Goal: Use online tool/utility

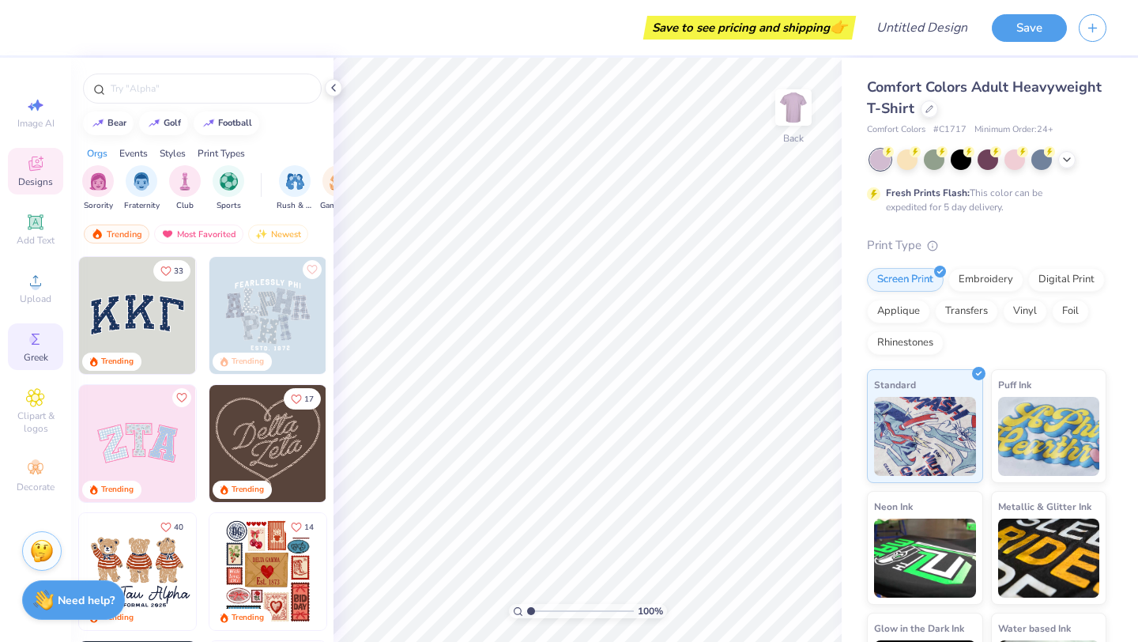
click at [26, 346] on icon at bounding box center [35, 339] width 19 height 19
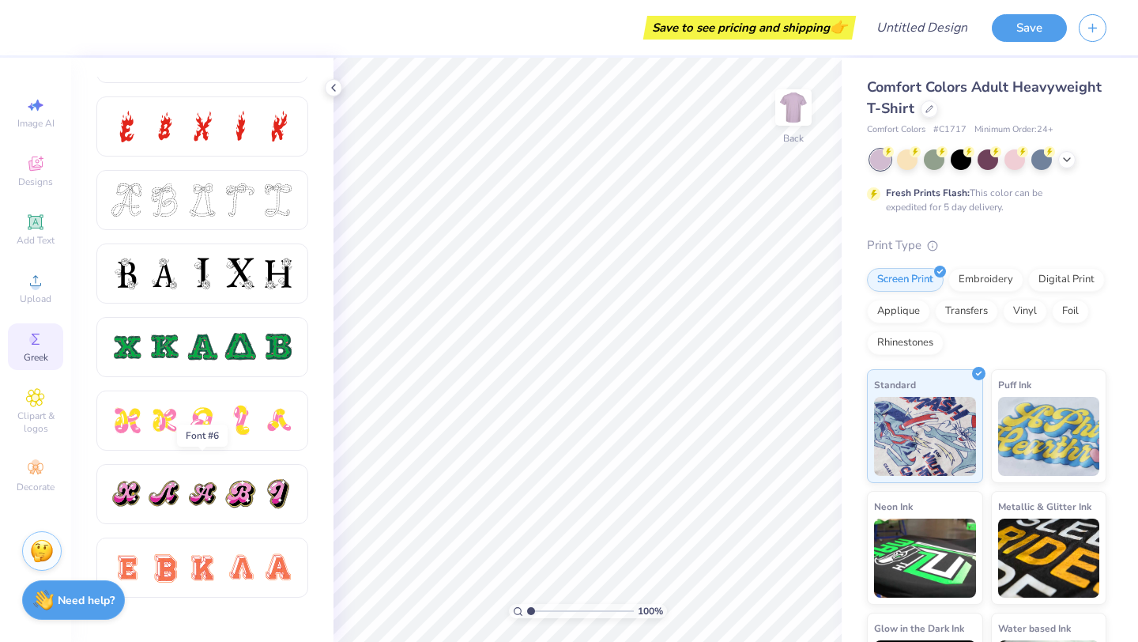
scroll to position [583, 0]
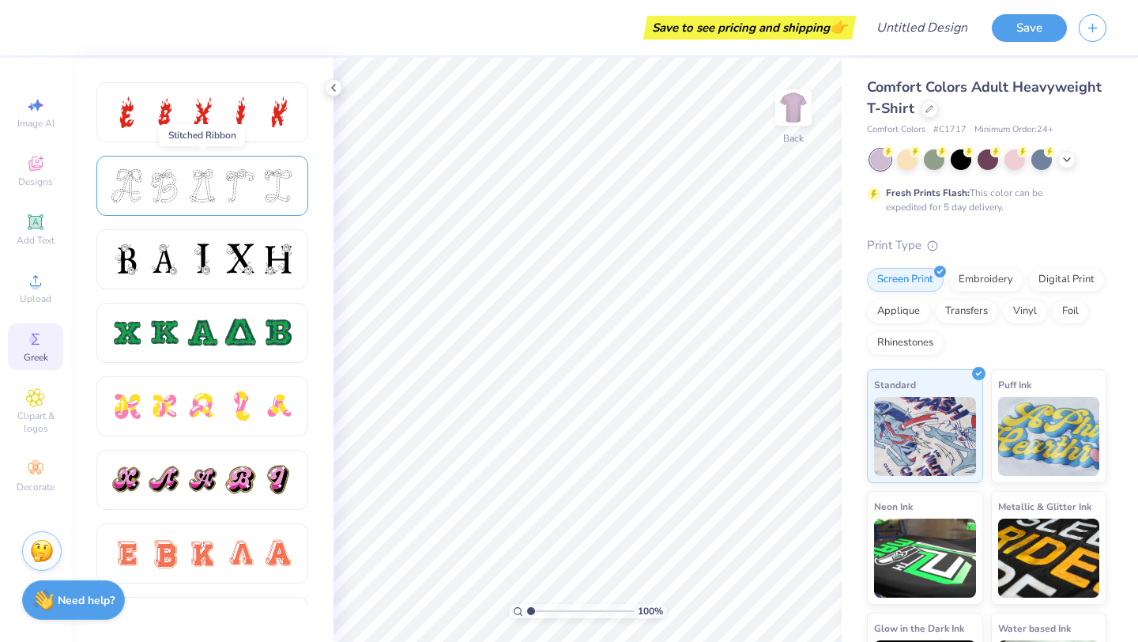
click at [256, 204] on div at bounding box center [202, 186] width 212 height 60
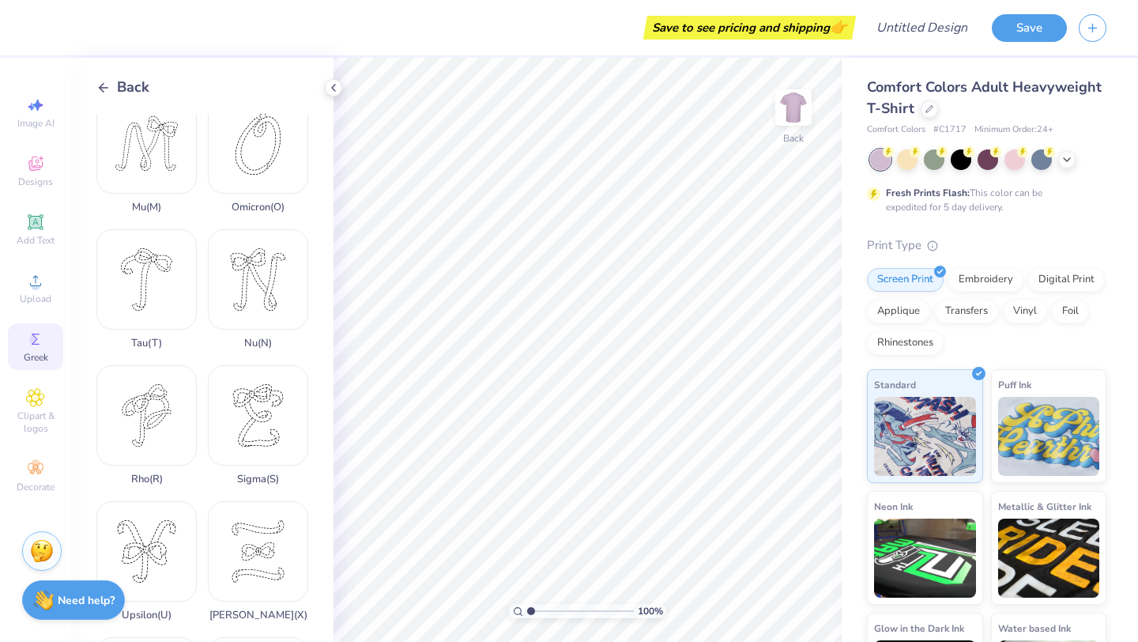
scroll to position [975, 0]
click at [275, 403] on div "Sigma ( S )" at bounding box center [258, 423] width 100 height 120
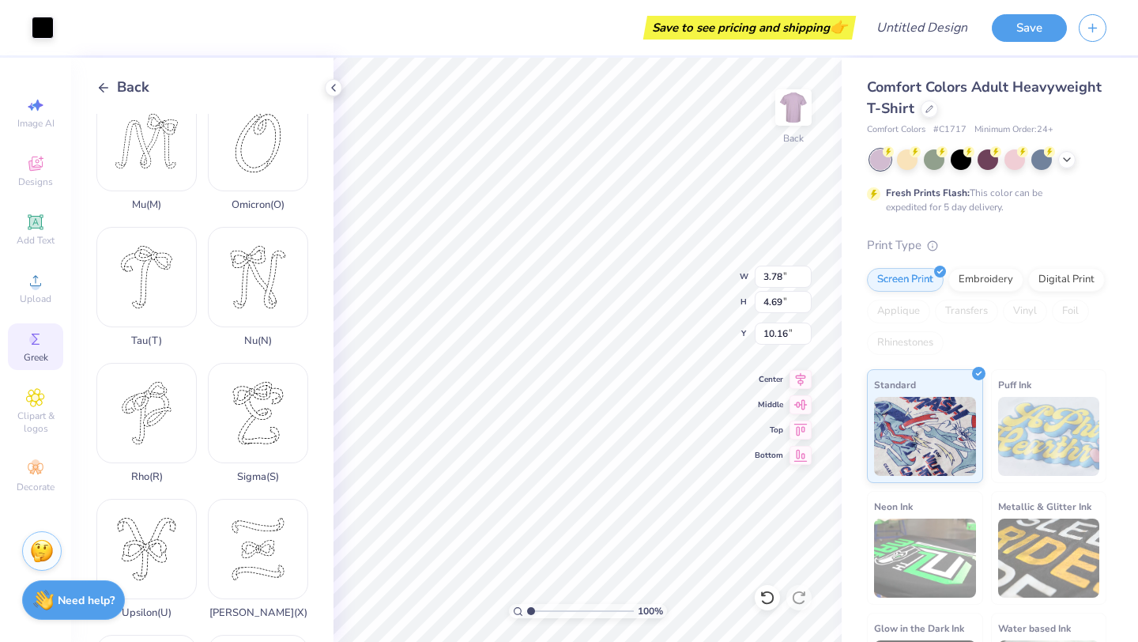
type input "4.61"
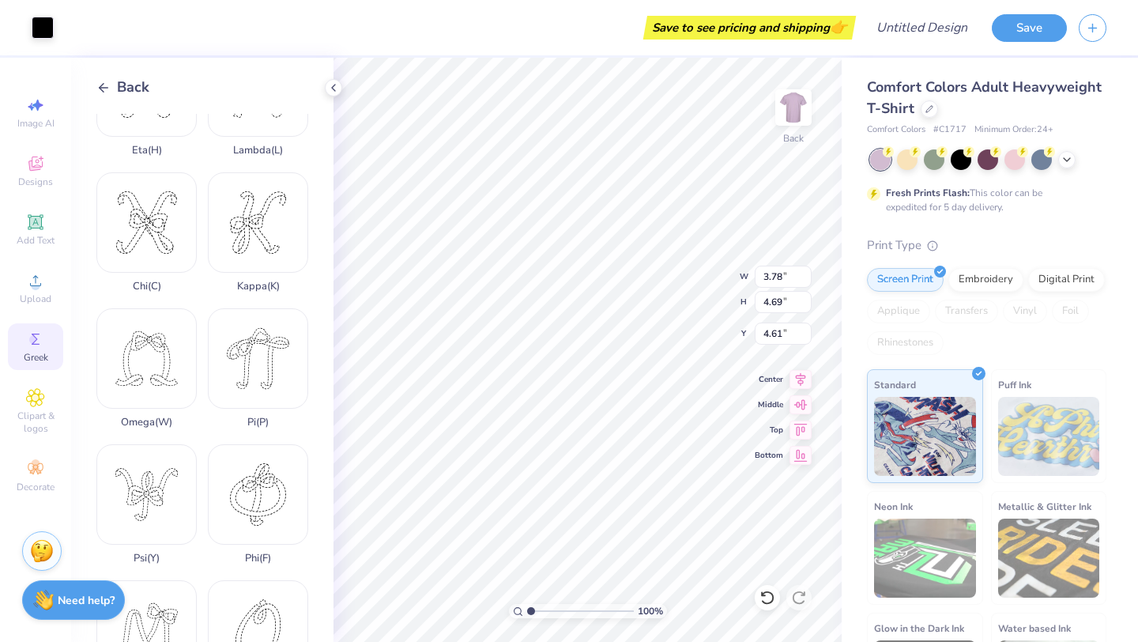
scroll to position [480, 0]
drag, startPoint x: 246, startPoint y: 241, endPoint x: 297, endPoint y: 244, distance: 51.5
click at [297, 244] on div "Kappa ( K )" at bounding box center [258, 238] width 100 height 120
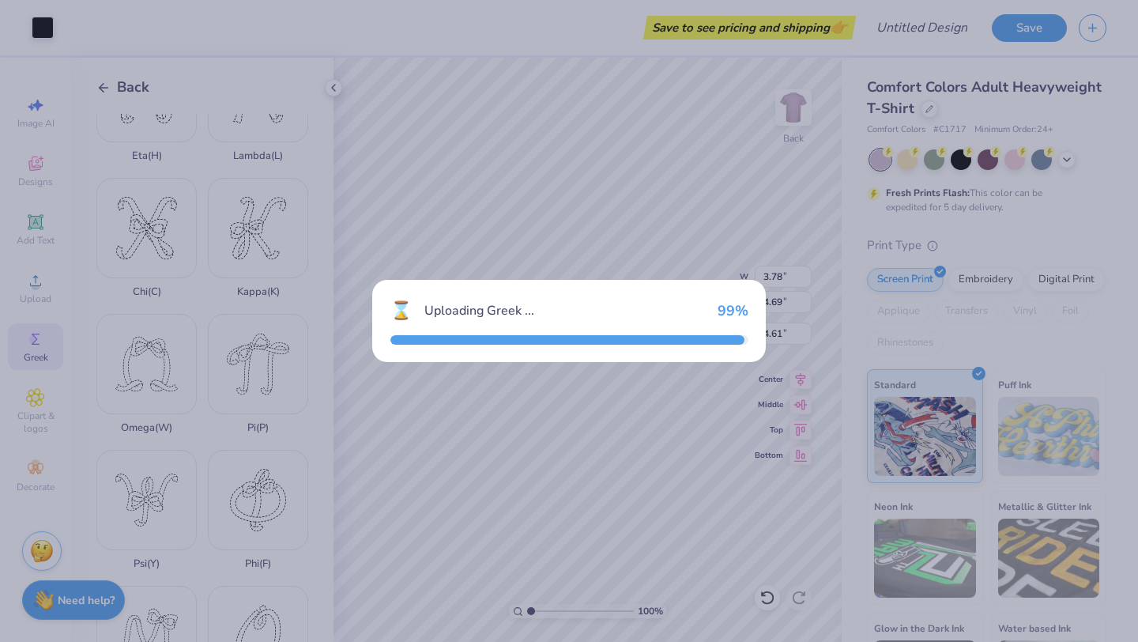
type input "4.09"
type input "4.54"
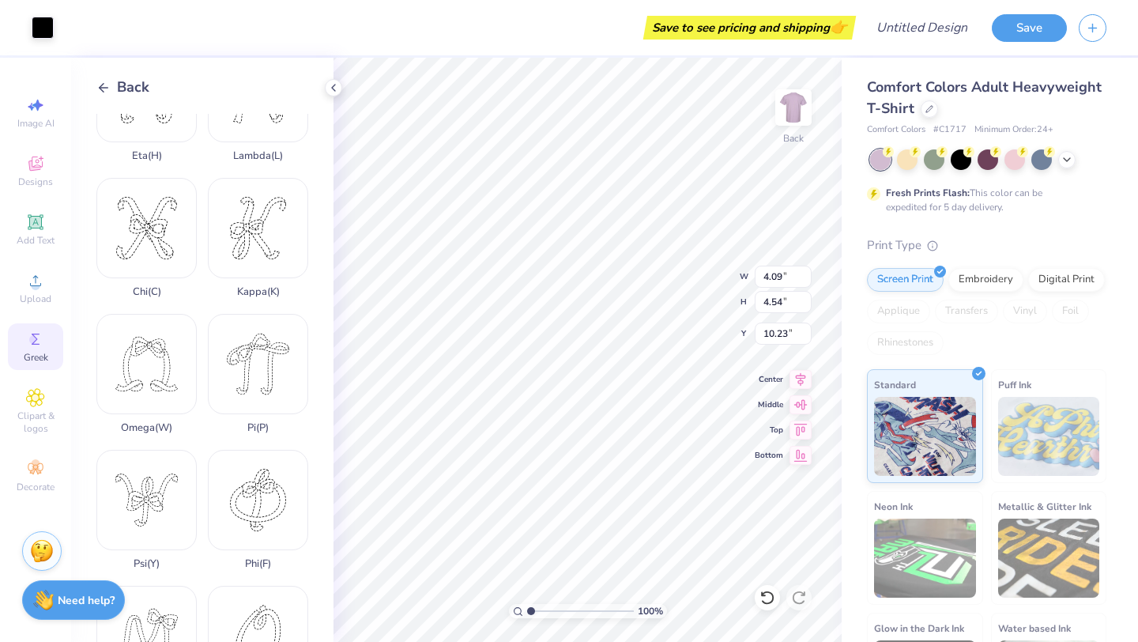
type input "4.75"
type input "3.78"
type input "4.69"
type input "4.68"
type input "4.61"
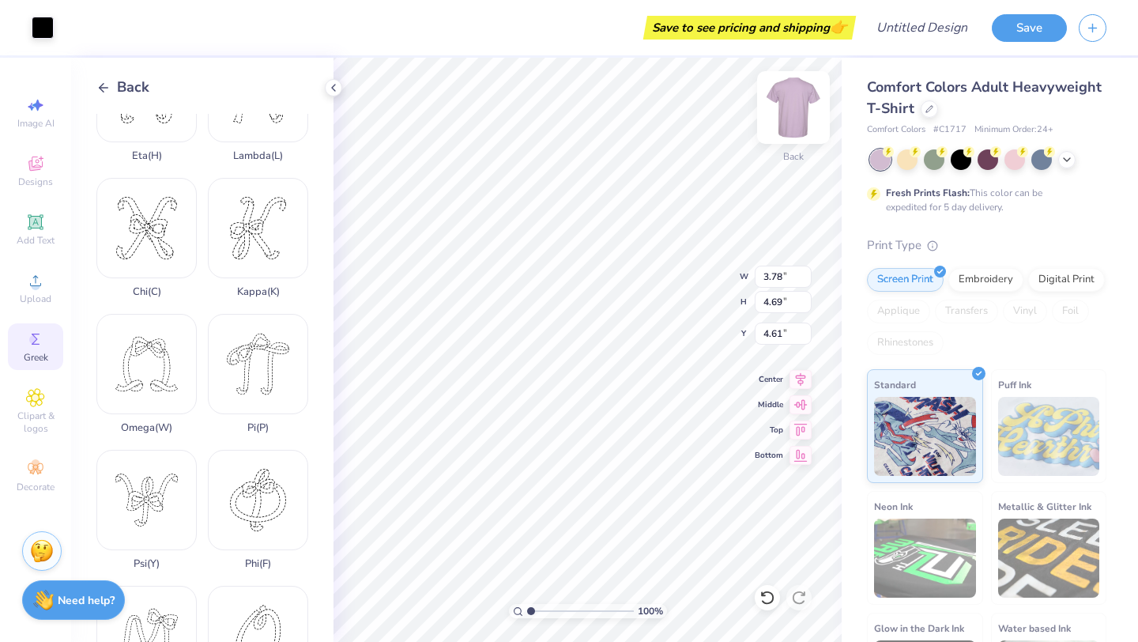
type input "4.09"
type input "4.54"
type input "4.75"
type input "3.78"
type input "4.69"
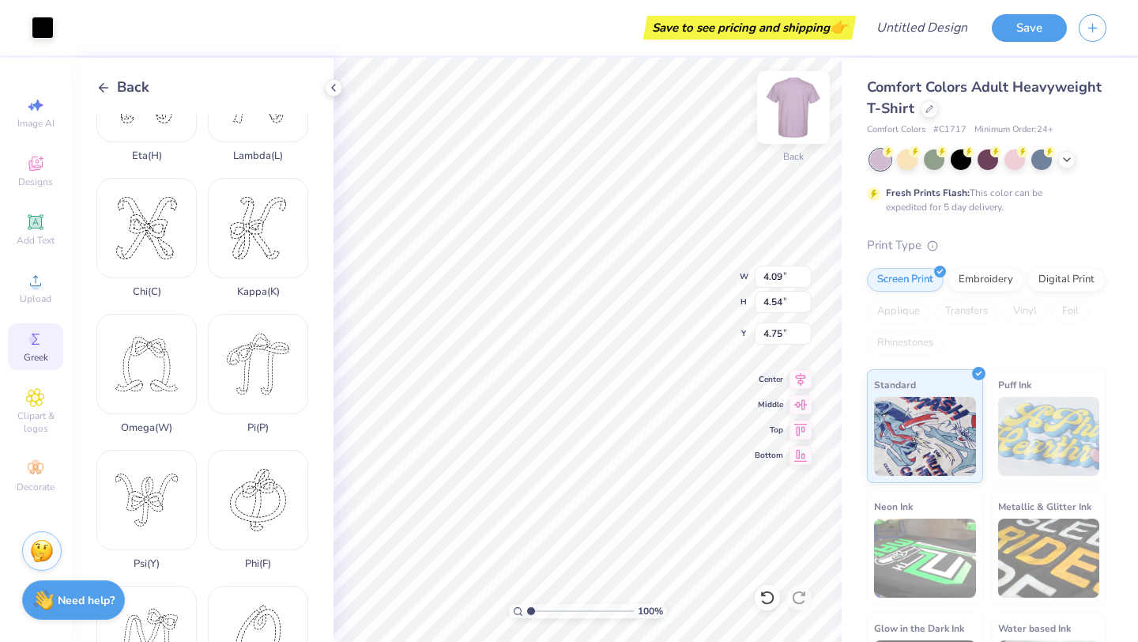
type input "4.61"
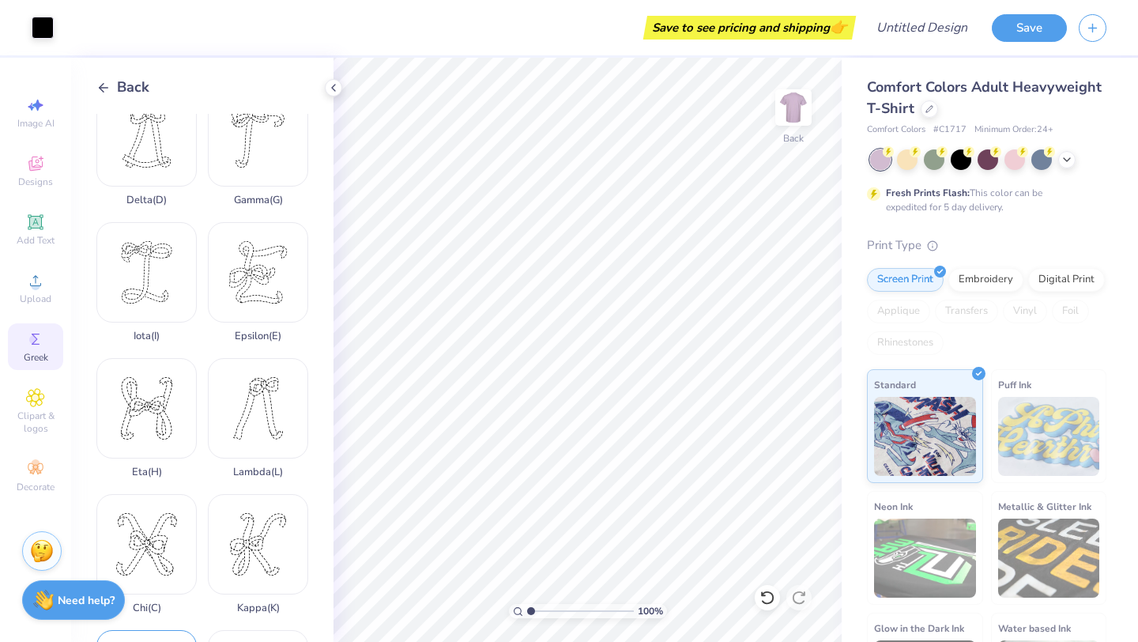
scroll to position [0, 0]
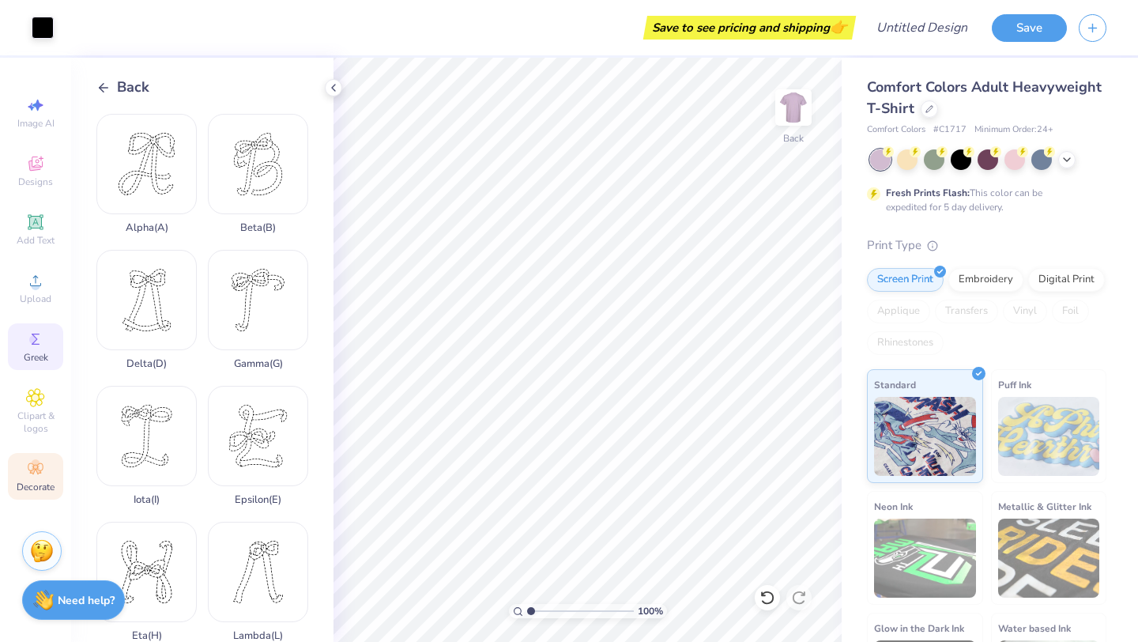
click at [30, 476] on icon at bounding box center [35, 468] width 19 height 19
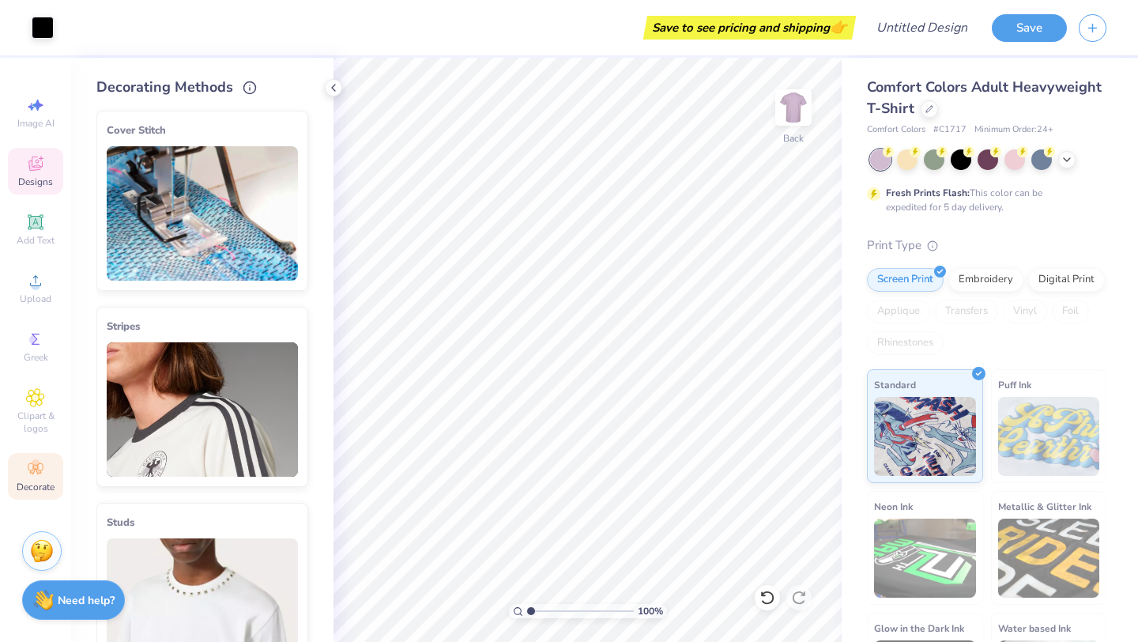
click at [32, 173] on div "Designs" at bounding box center [35, 171] width 55 height 47
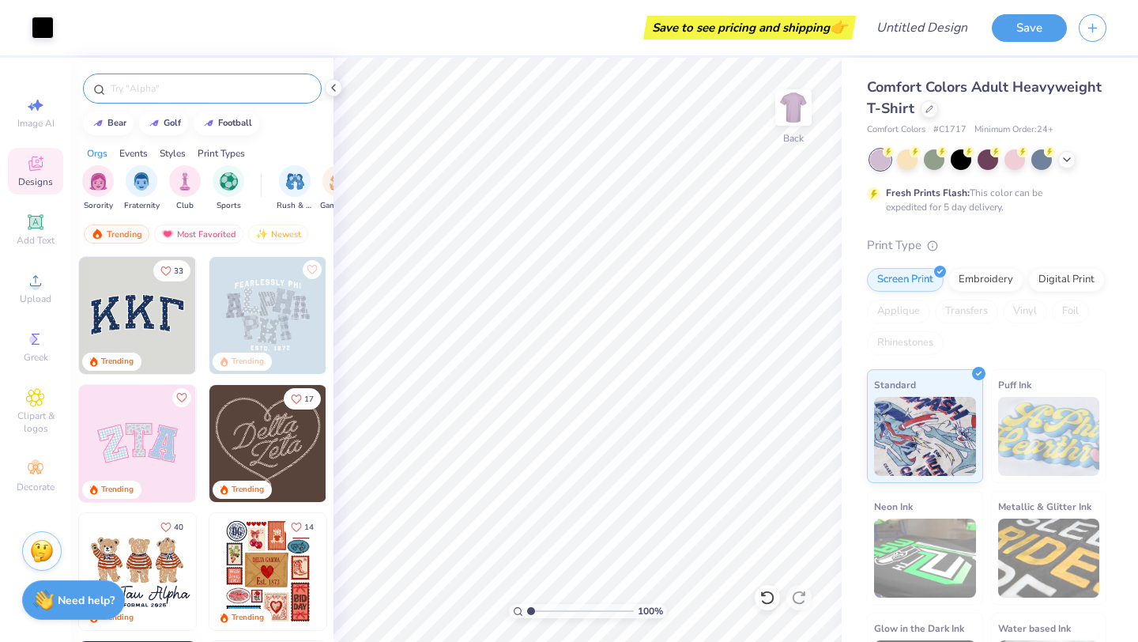
click at [149, 89] on input "text" at bounding box center [210, 89] width 202 height 16
type input "sigma kappa"
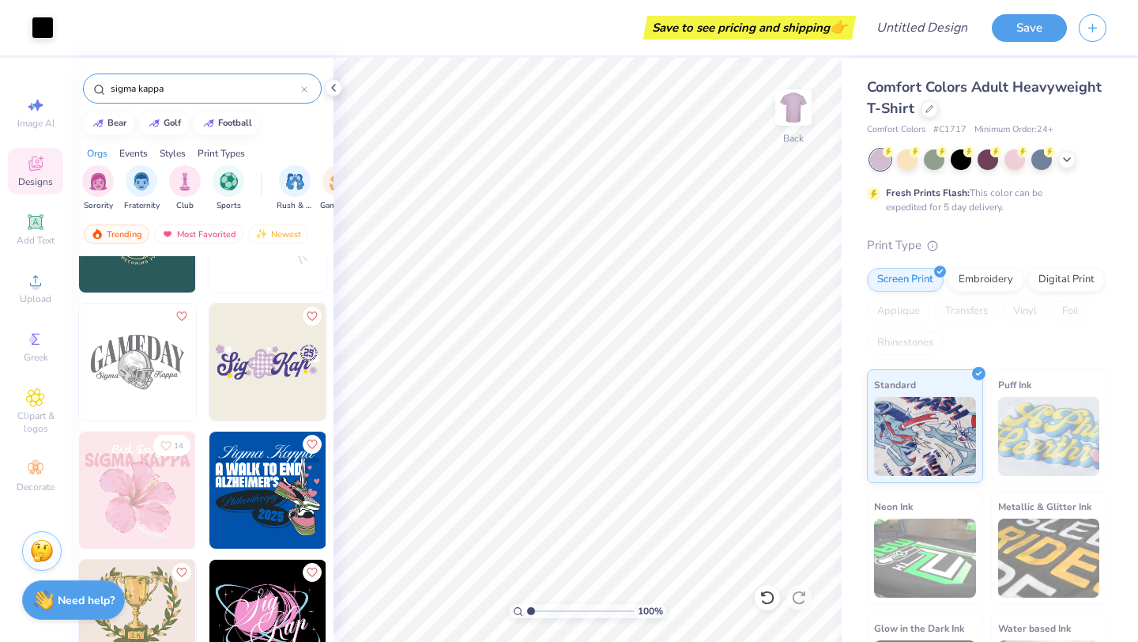
scroll to position [353, 0]
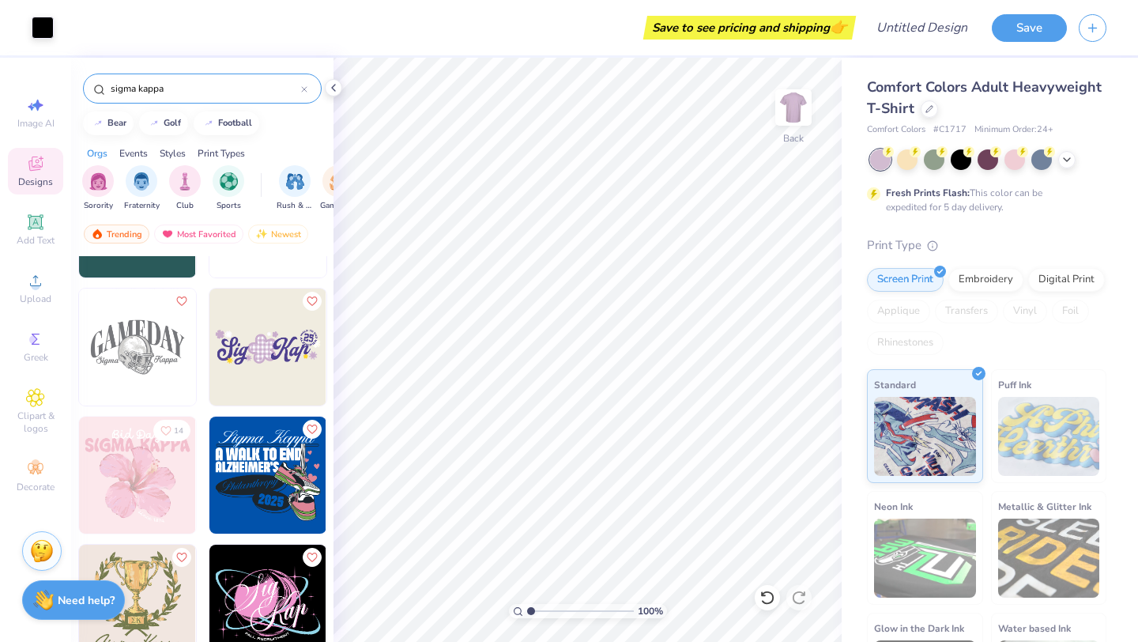
click at [293, 334] on img at bounding box center [267, 346] width 117 height 117
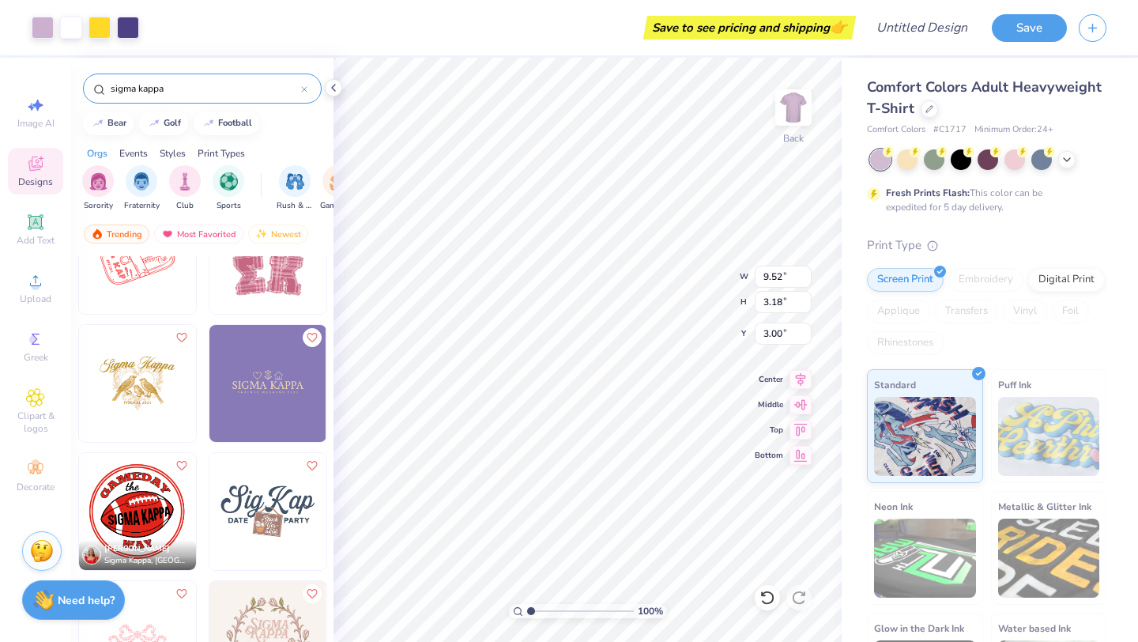
scroll to position [1095, 0]
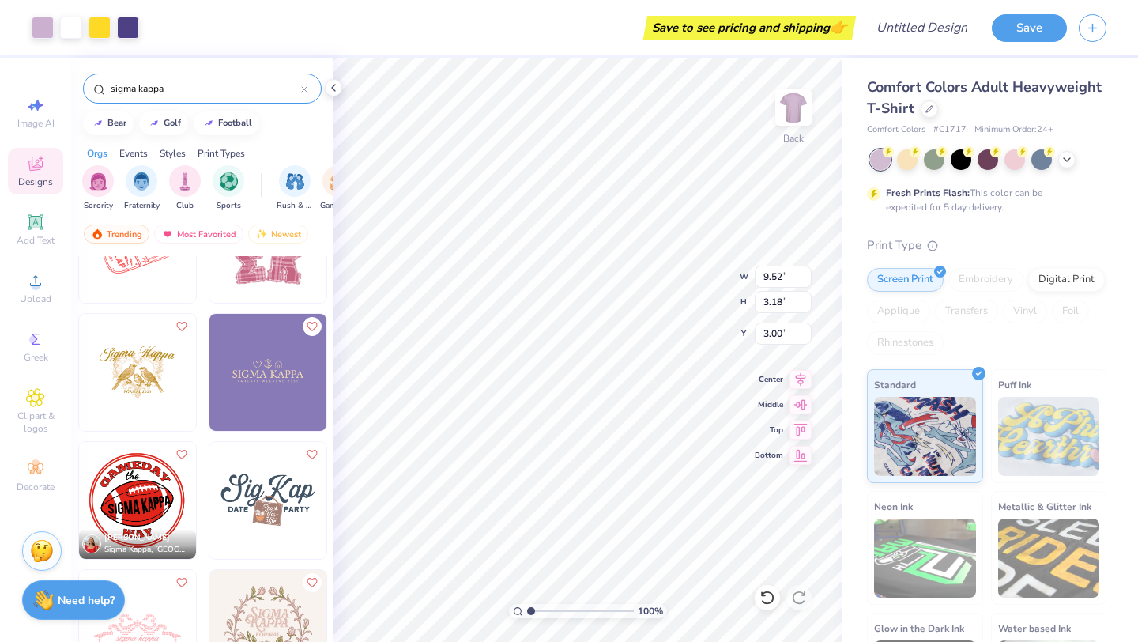
type input "3.78"
type input "4.69"
type input "10.86"
type input "4.09"
type input "4.54"
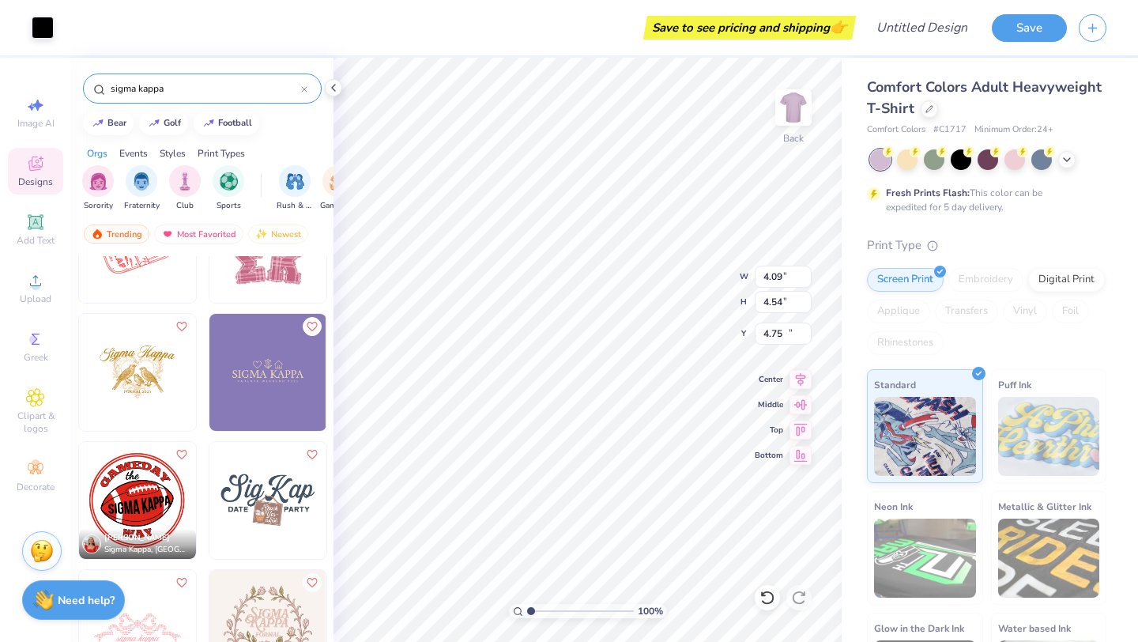
type input "11.55"
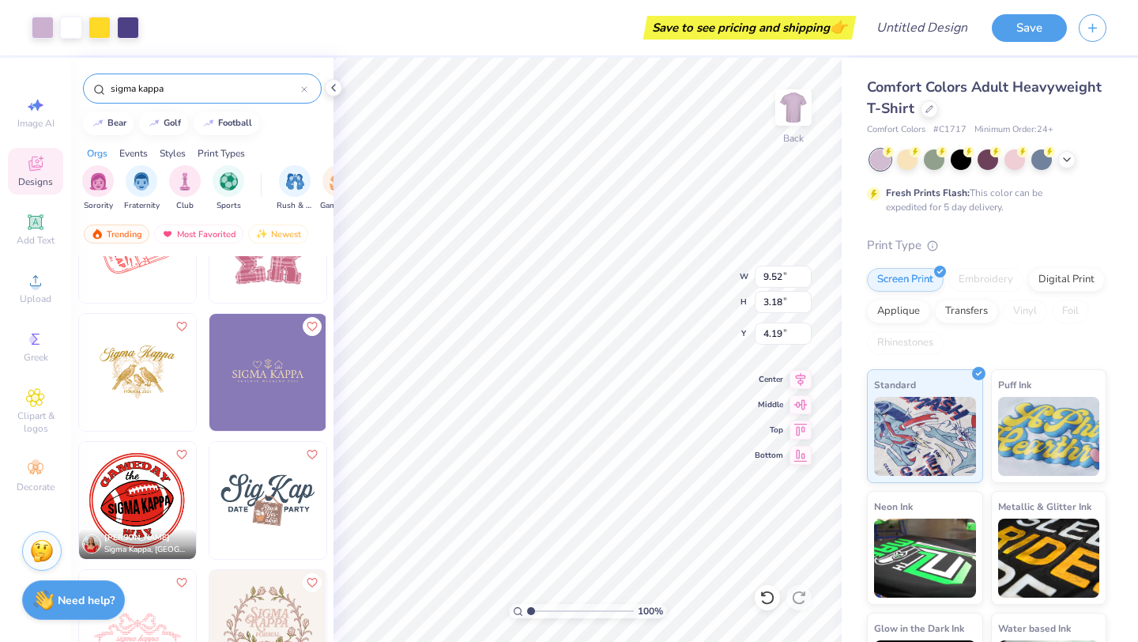
type input "4.19"
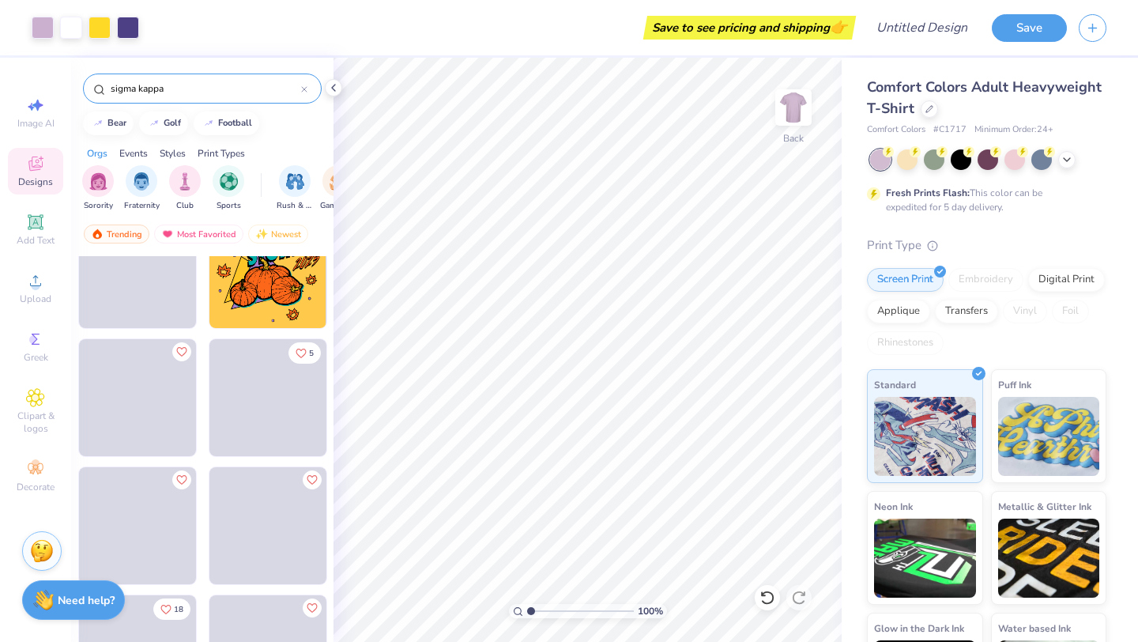
scroll to position [9020, 0]
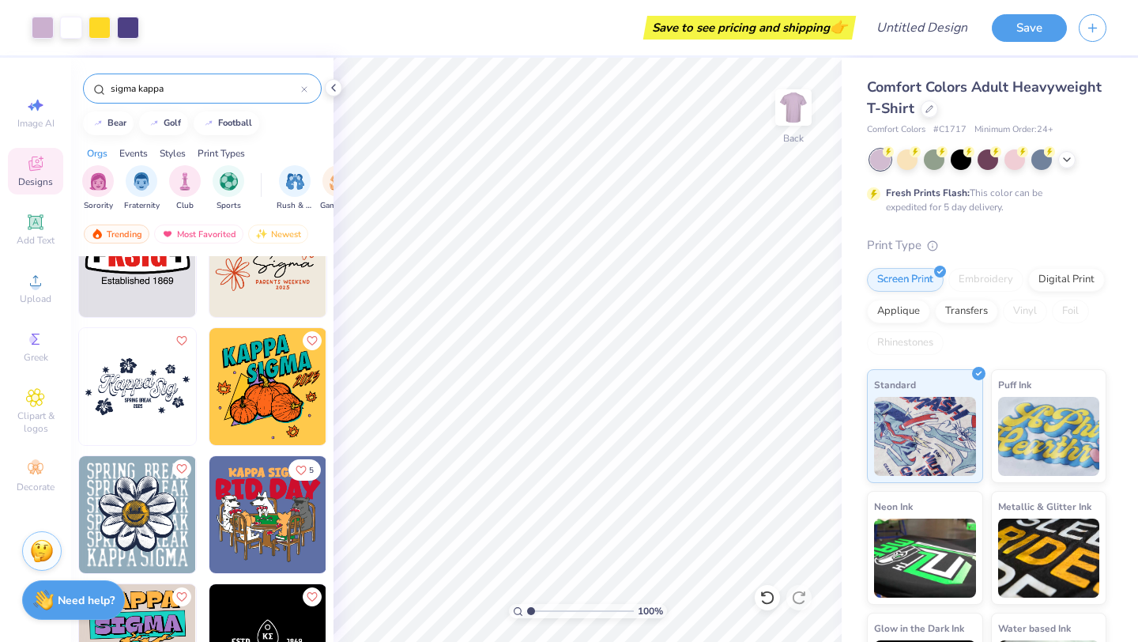
click at [304, 89] on icon at bounding box center [304, 89] width 5 height 5
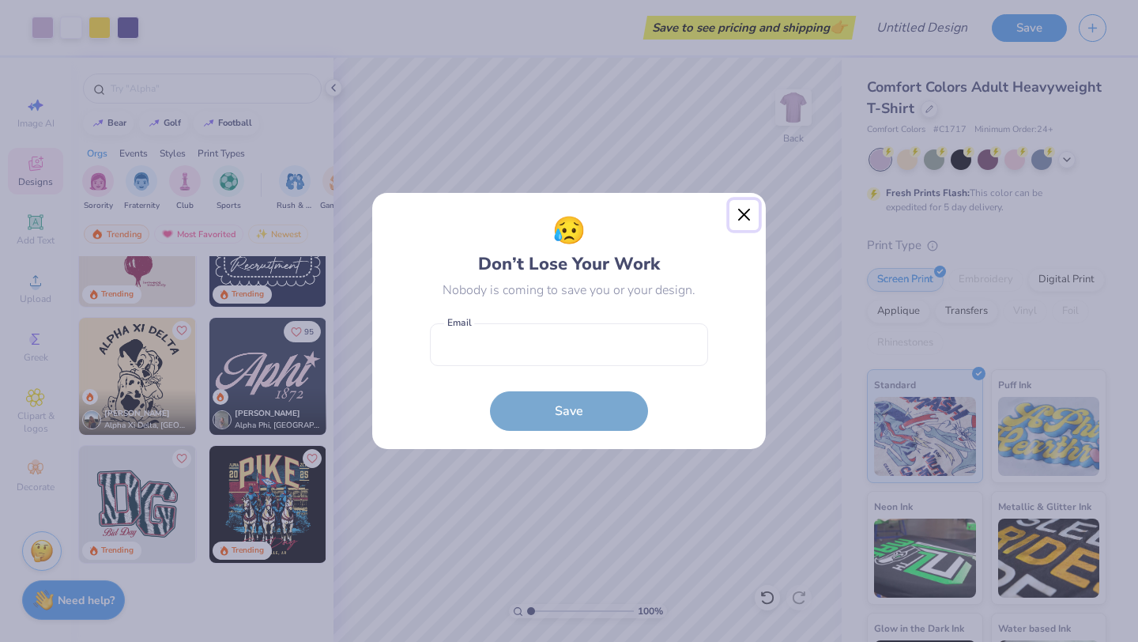
click at [748, 216] on button "Close" at bounding box center [745, 215] width 30 height 30
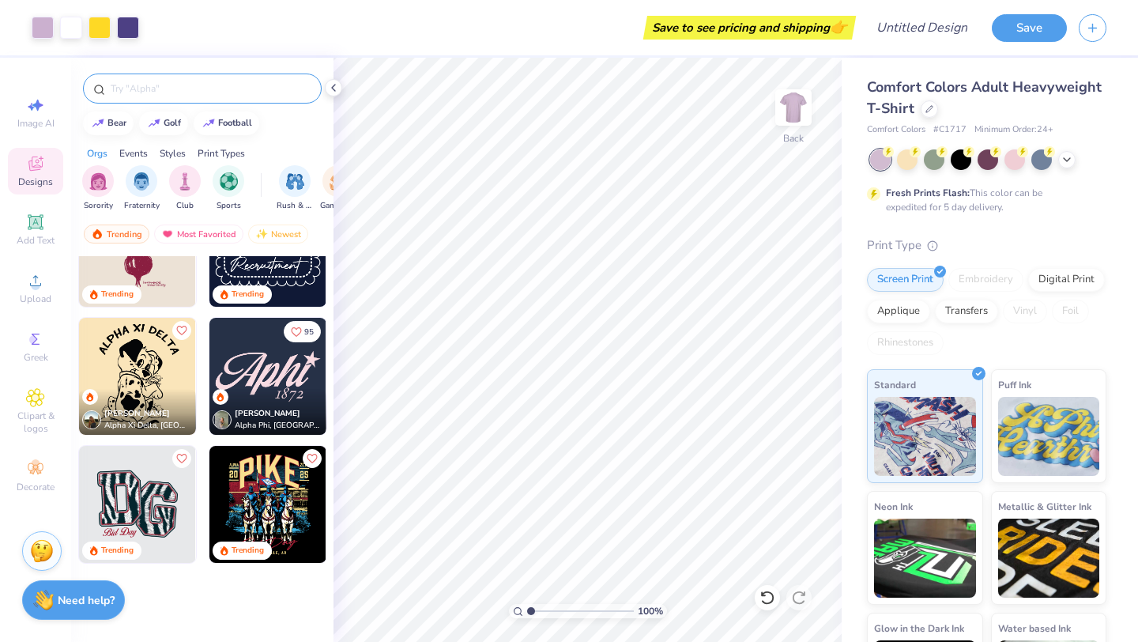
click at [235, 89] on input "text" at bounding box center [210, 89] width 202 height 16
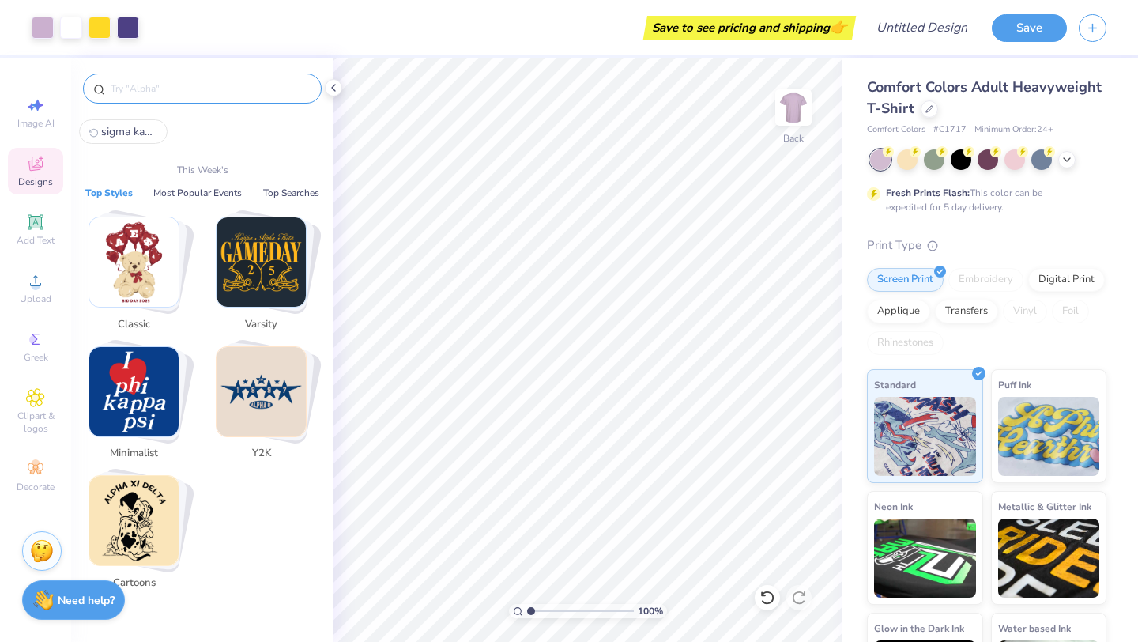
type input "h"
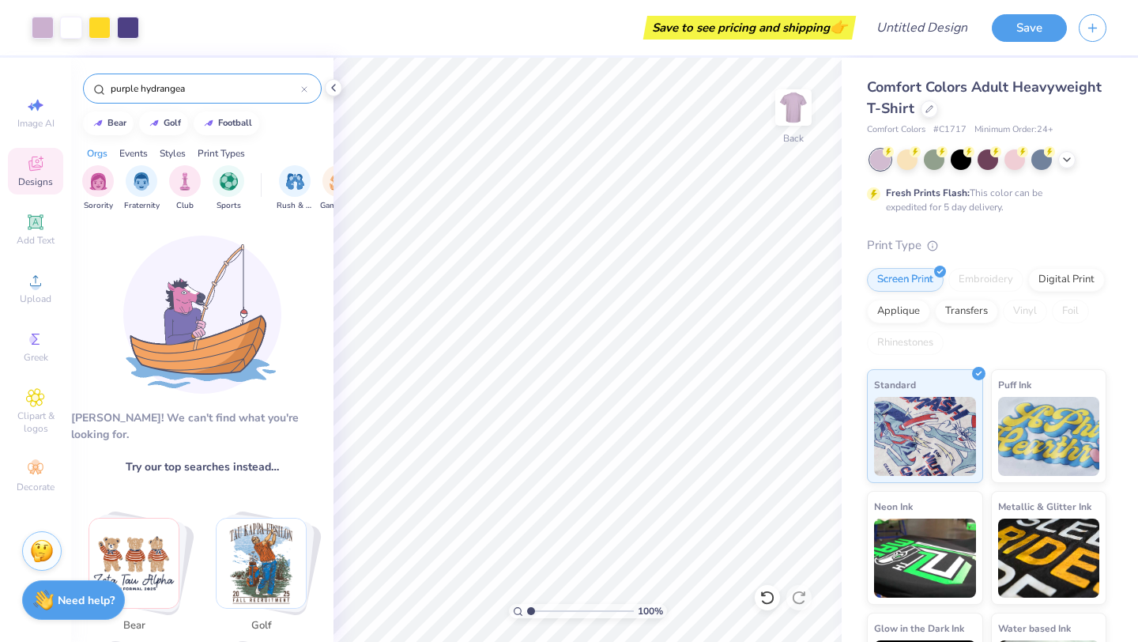
type input "purple hydrangea"
click at [40, 411] on span "Clipart & logos" at bounding box center [35, 421] width 55 height 25
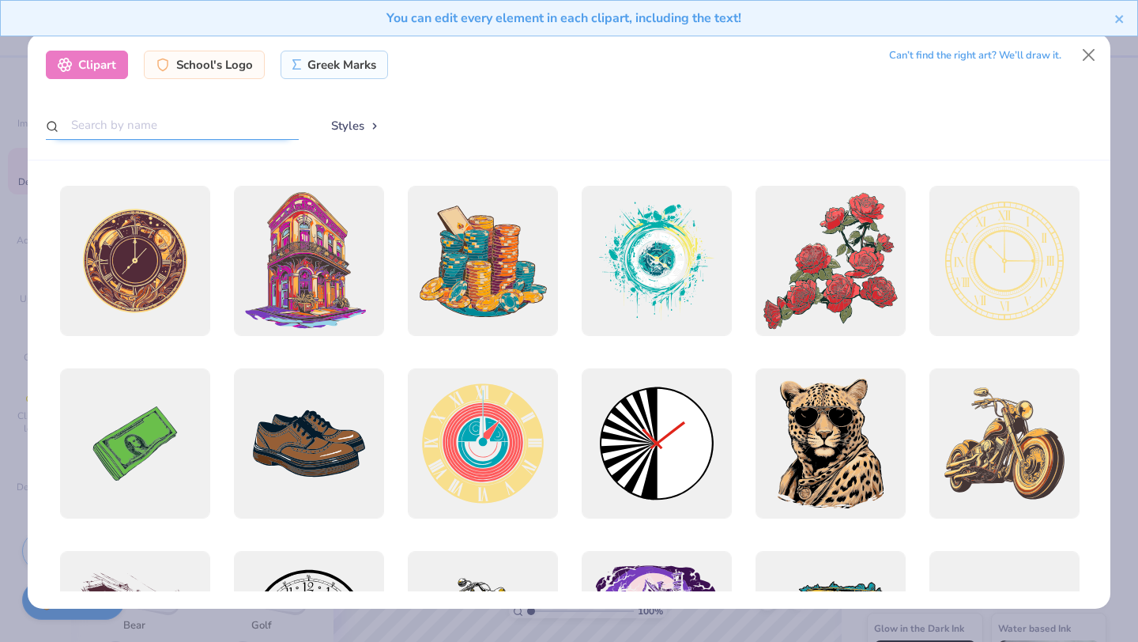
click at [219, 126] on input "text" at bounding box center [172, 125] width 253 height 29
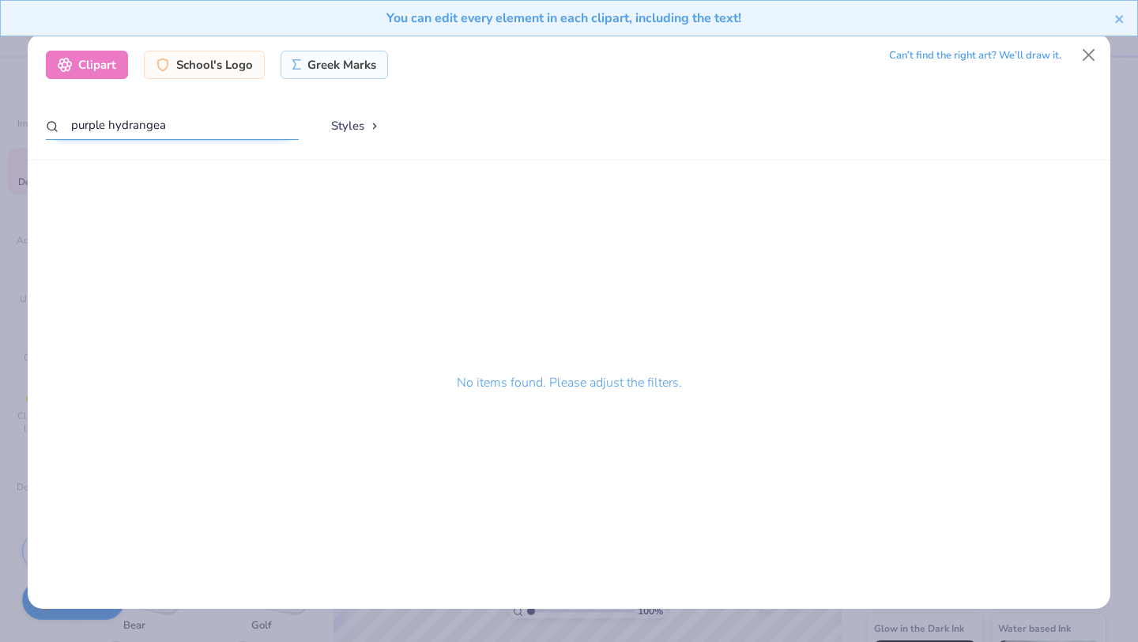
click at [82, 132] on input "purple hydrangea" at bounding box center [172, 125] width 253 height 29
click at [83, 130] on input "purple hydrangea" at bounding box center [172, 125] width 253 height 29
click at [99, 125] on input "hydrangea" at bounding box center [172, 125] width 253 height 29
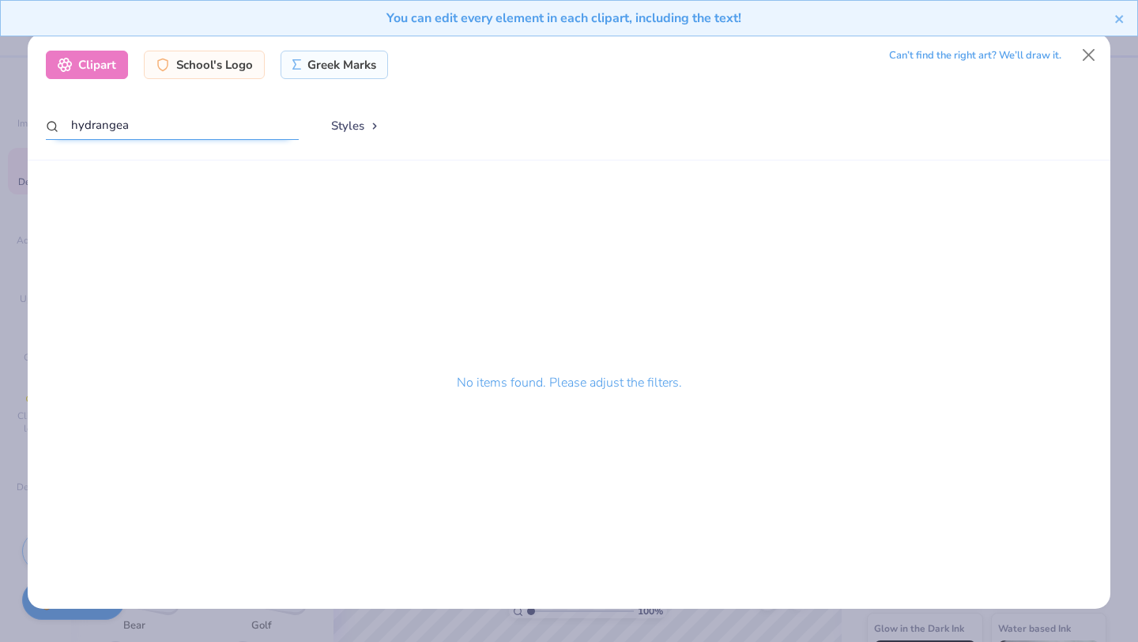
click at [99, 125] on input "hydrangea" at bounding box center [172, 125] width 253 height 29
type input "flower"
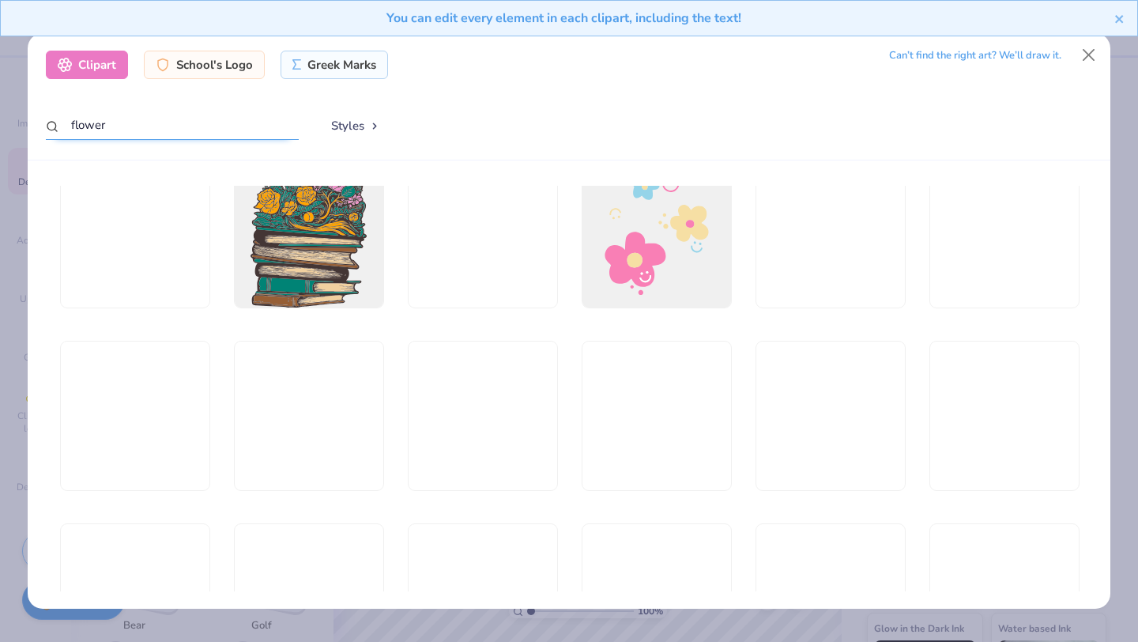
scroll to position [3343, 0]
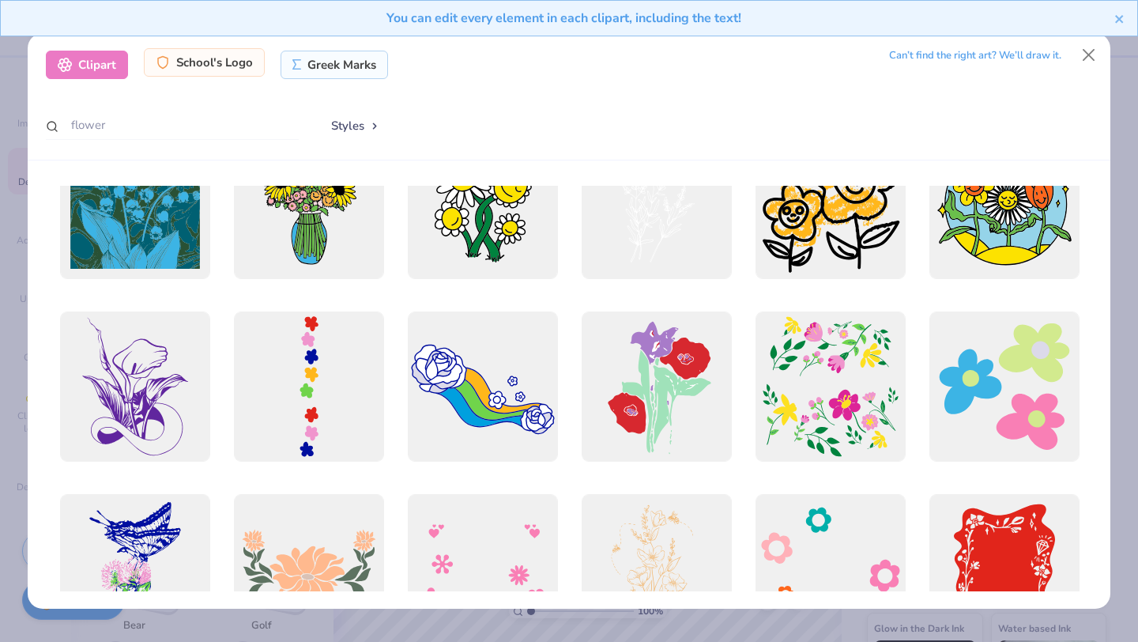
click at [168, 74] on div "School's Logo" at bounding box center [204, 62] width 121 height 28
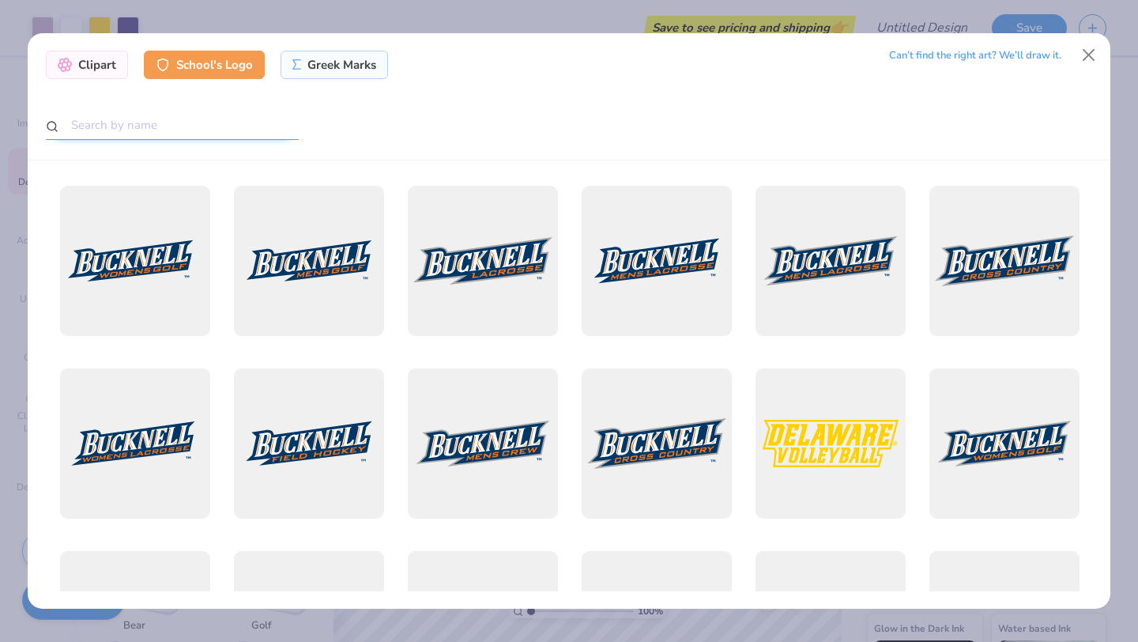
click at [144, 137] on input "text" at bounding box center [172, 125] width 253 height 29
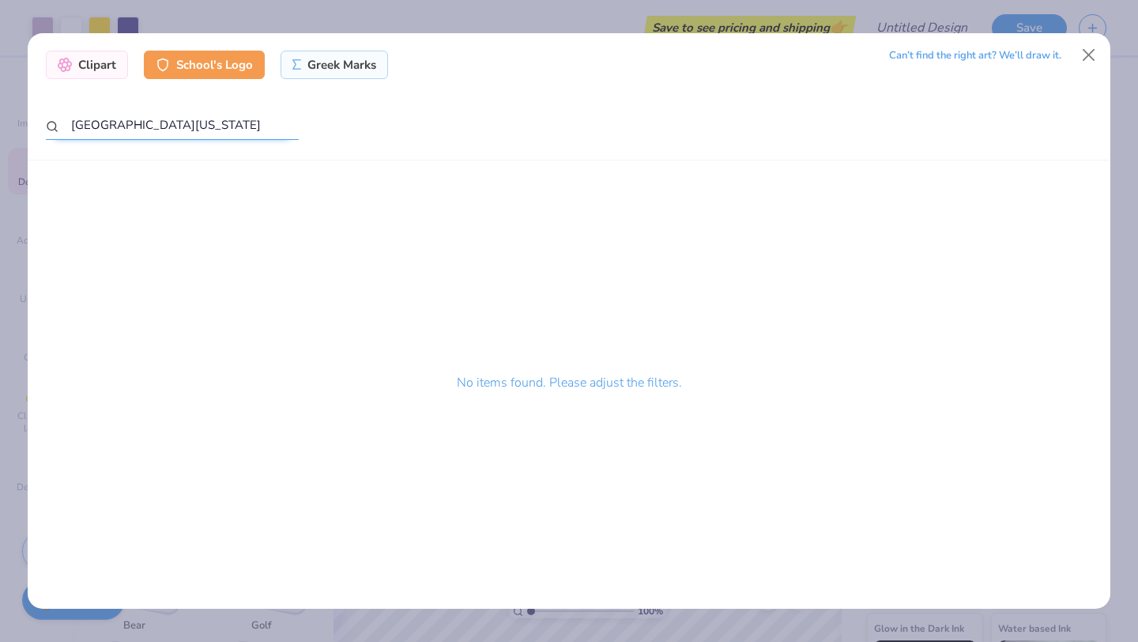
type input "[GEOGRAPHIC_DATA][US_STATE]"
